Goal: Task Accomplishment & Management: Manage account settings

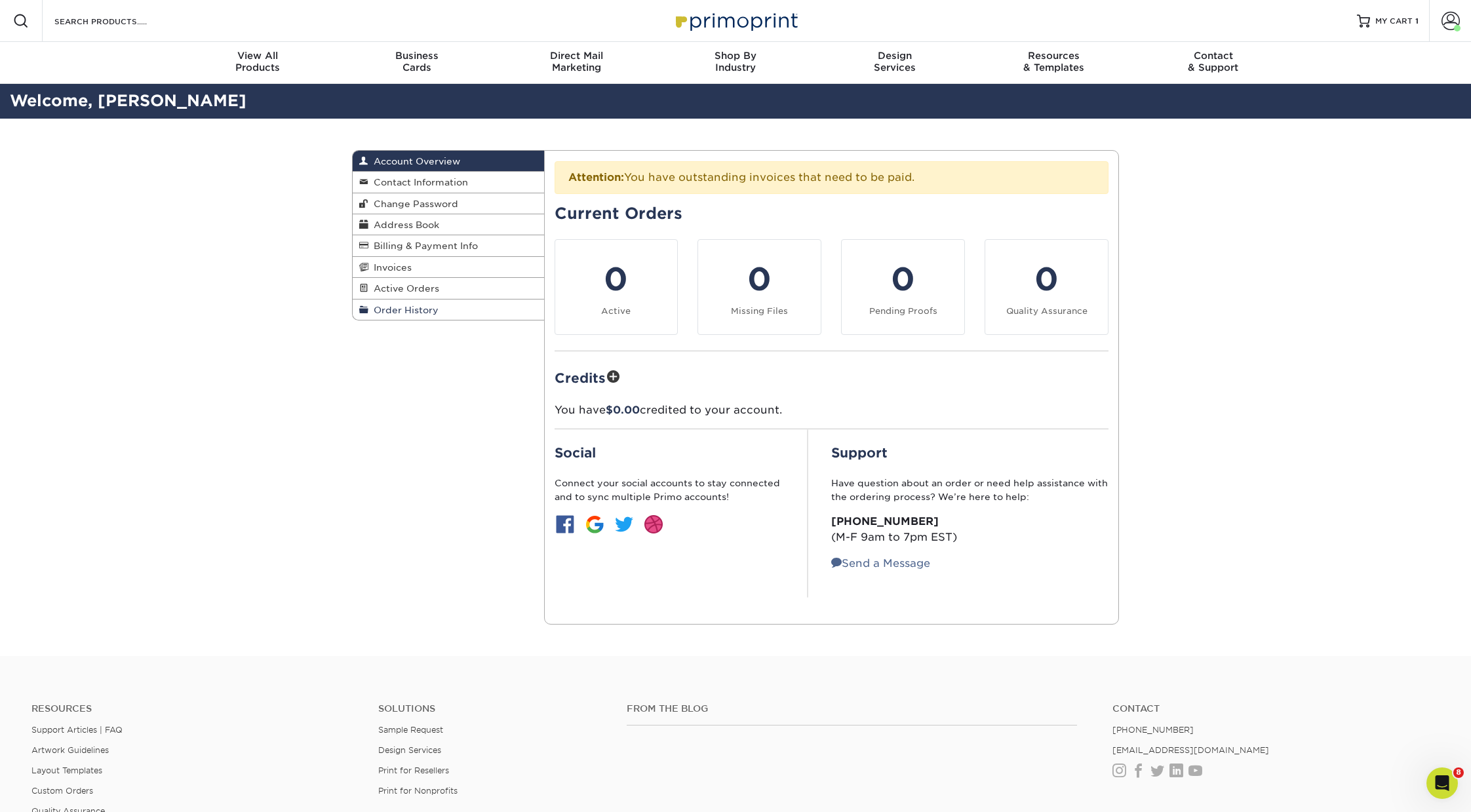
click at [399, 304] on span "Order History" at bounding box center [403, 309] width 70 height 10
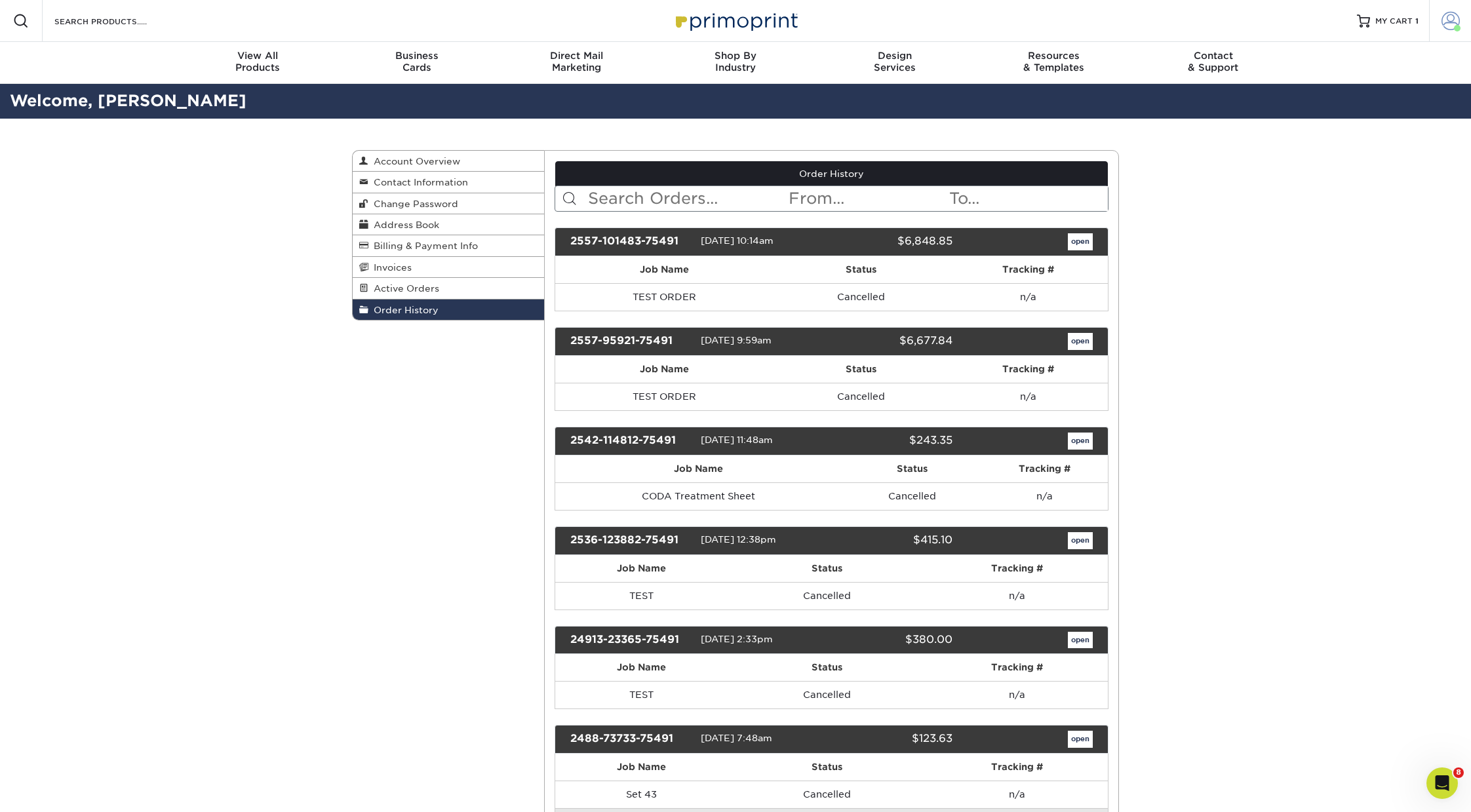
click at [1452, 23] on span at bounding box center [1451, 20] width 18 height 18
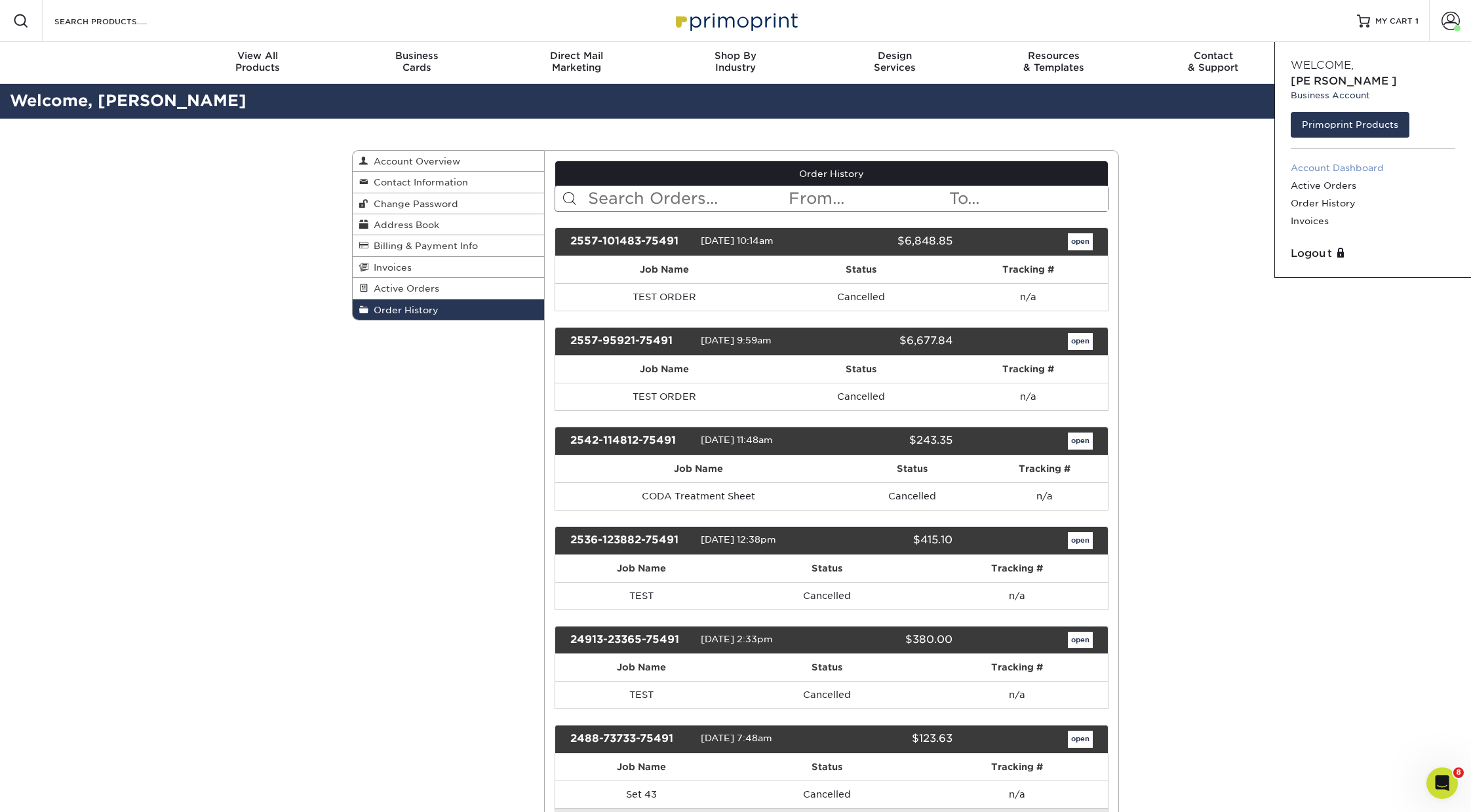
click at [1343, 159] on link "Account Dashboard" at bounding box center [1373, 168] width 164 height 18
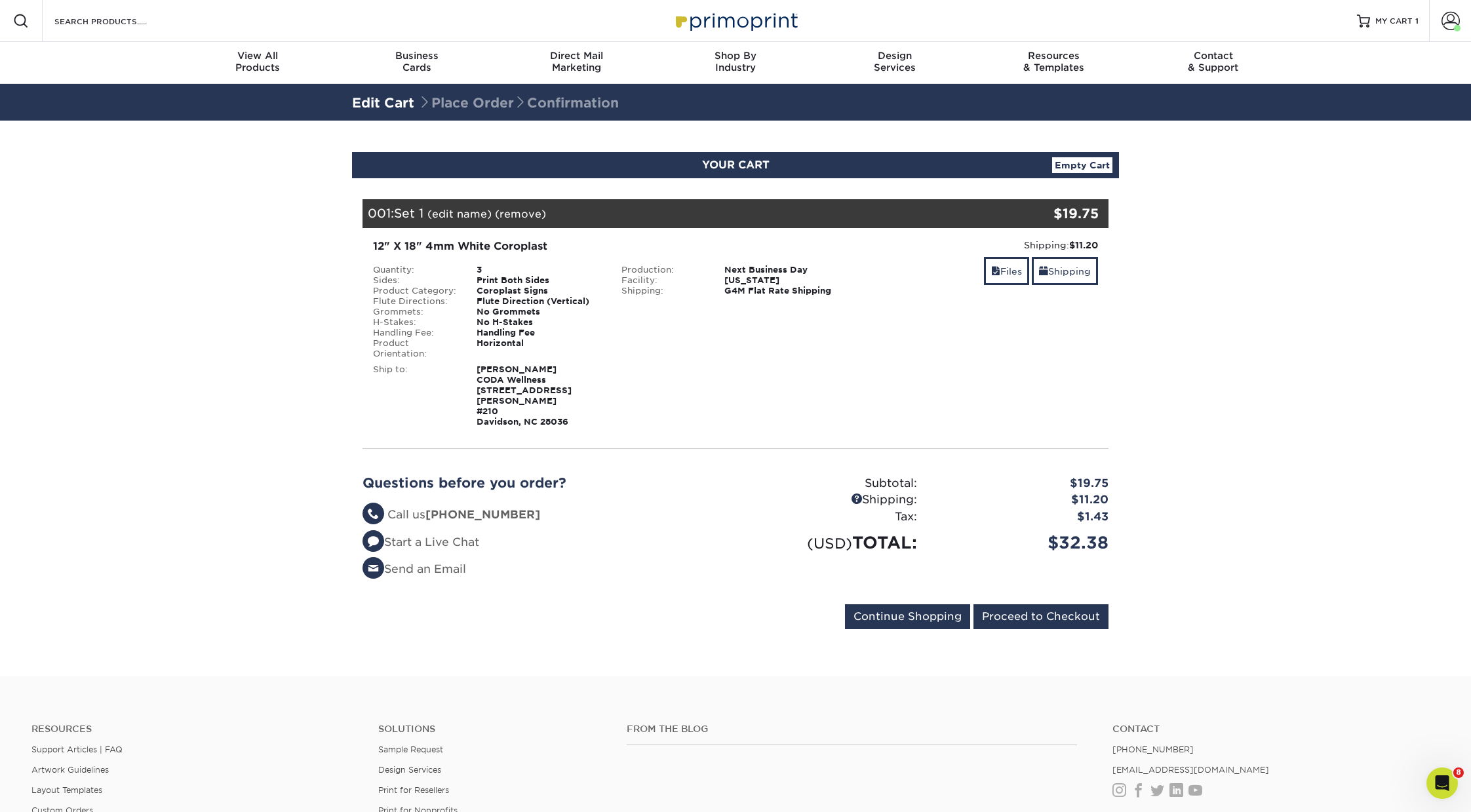
click at [527, 208] on link "(remove)" at bounding box center [521, 214] width 51 height 12
click at [762, 217] on link "Yes" at bounding box center [763, 214] width 18 height 12
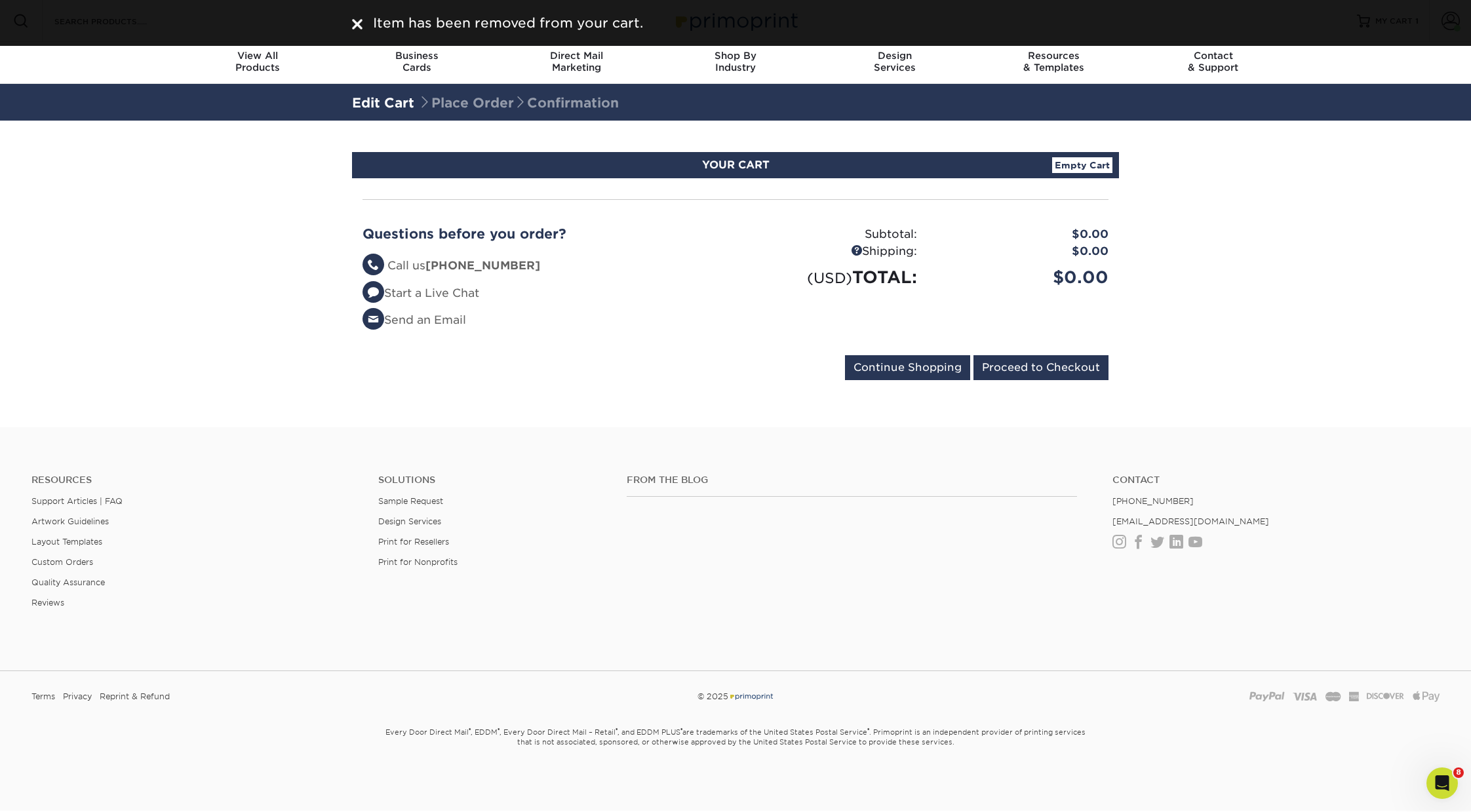
click at [1237, 273] on section "YOUR CART Empty Cart Your Cart is Empty Primoprint Products View Account Active…" at bounding box center [735, 273] width 1471 height 307
click at [348, 30] on div "Item has been removed from your cart." at bounding box center [736, 22] width 787 height 20
click at [362, 29] on img at bounding box center [357, 24] width 10 height 10
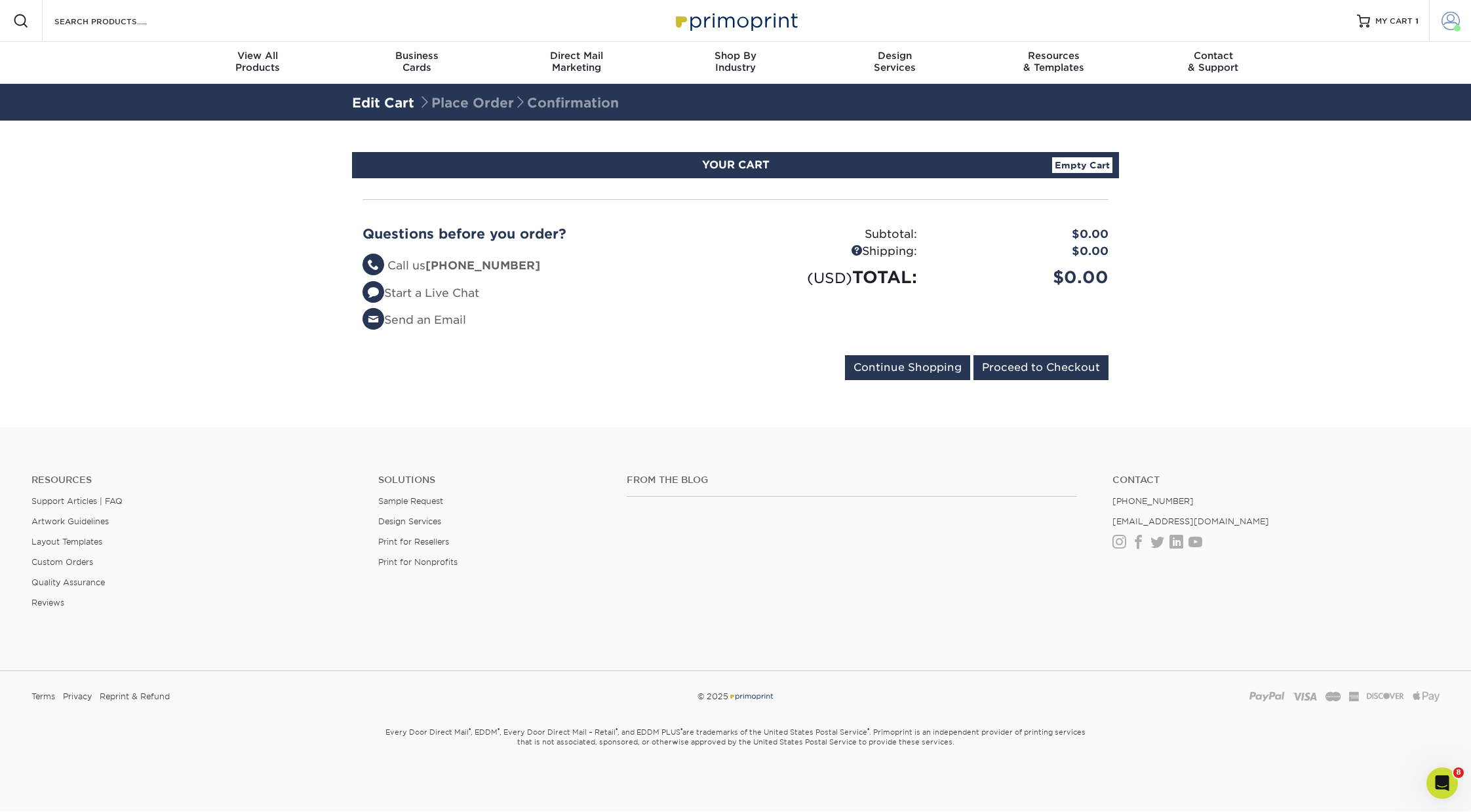
click at [1447, 23] on span at bounding box center [1451, 20] width 18 height 18
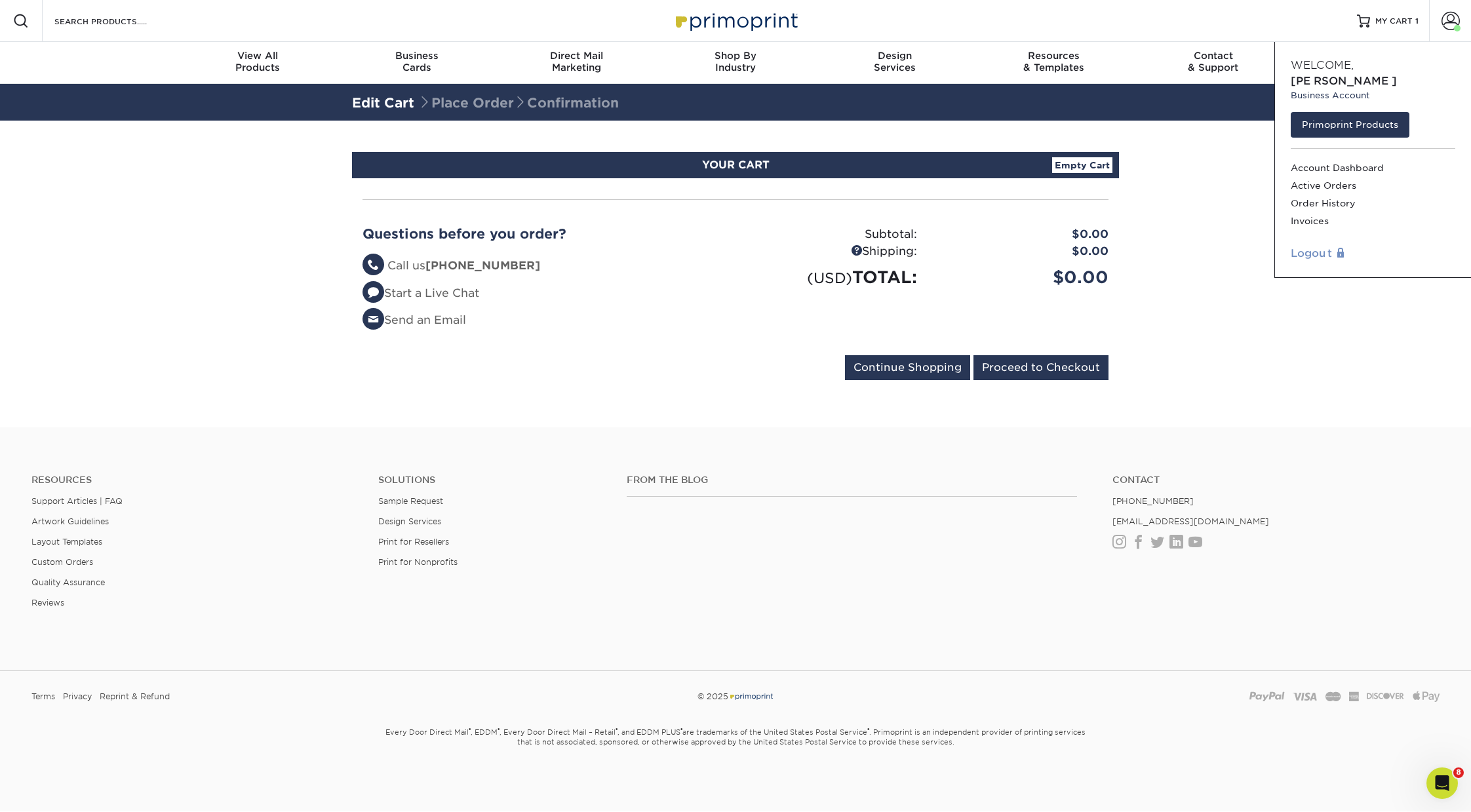
click at [1312, 246] on link "Logout" at bounding box center [1373, 253] width 164 height 16
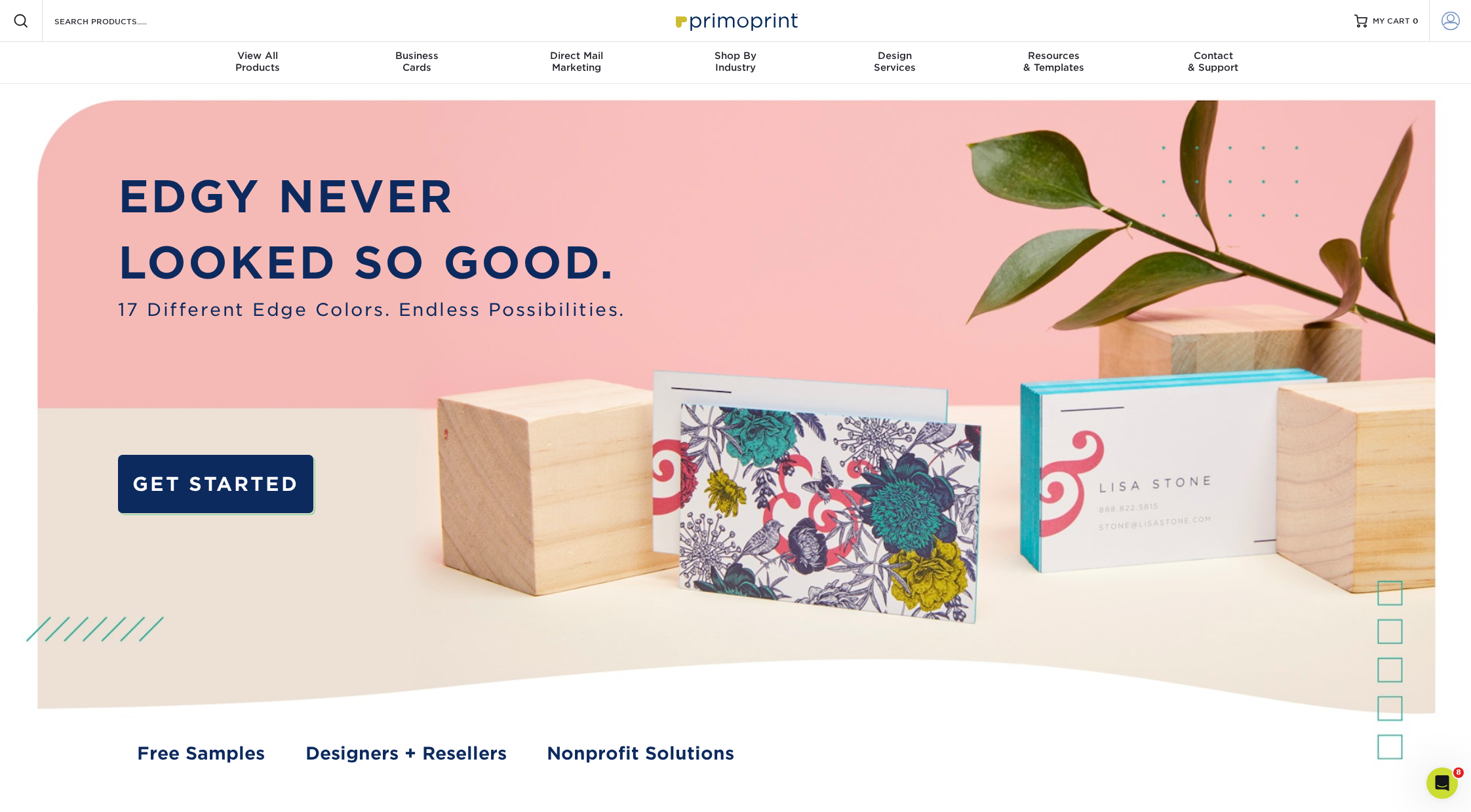
type input "orders@primoprint.com"
click at [1459, 24] on span at bounding box center [1451, 20] width 18 height 18
